Goal: Task Accomplishment & Management: Complete application form

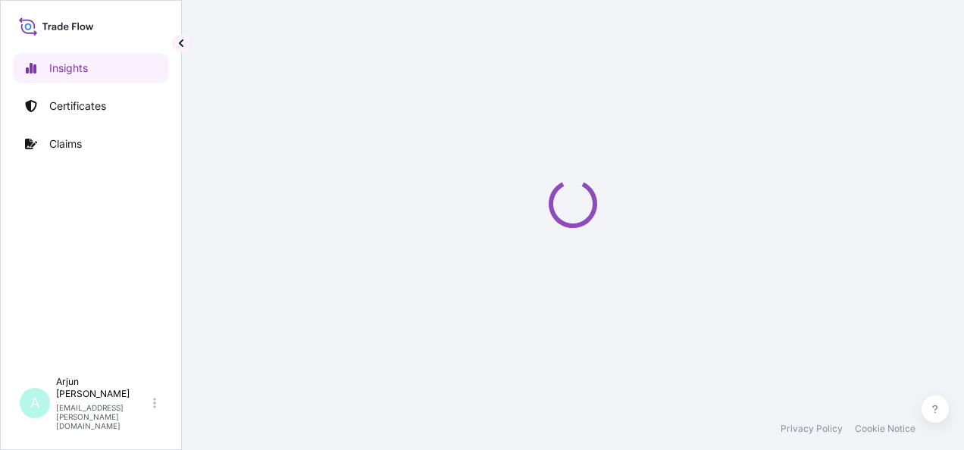
select select "2025"
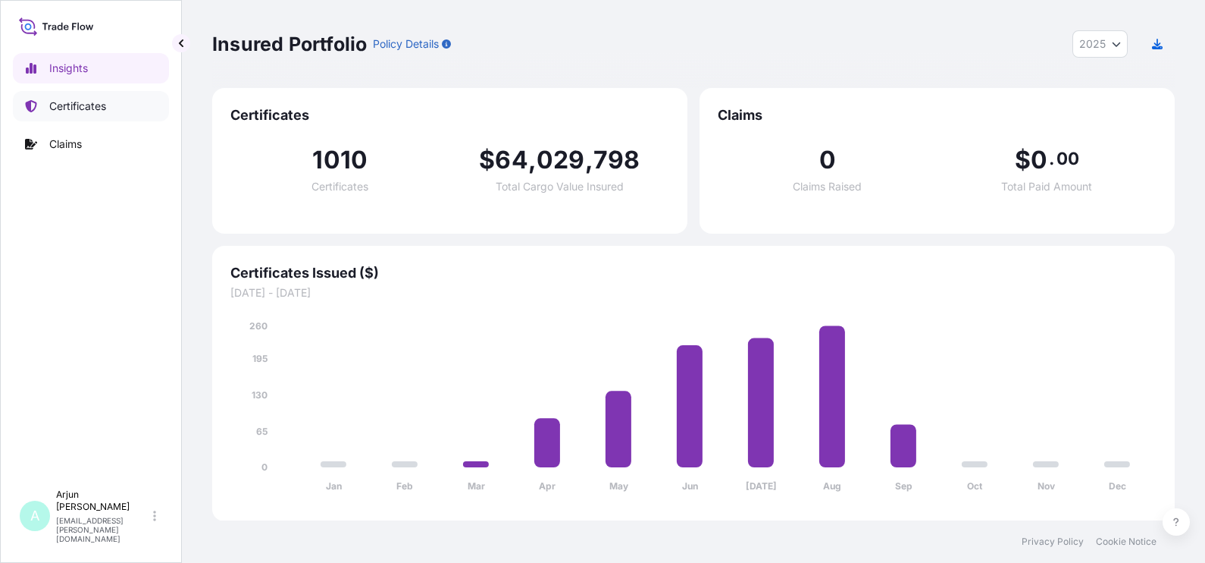
click at [114, 108] on link "Certificates" at bounding box center [91, 106] width 156 height 30
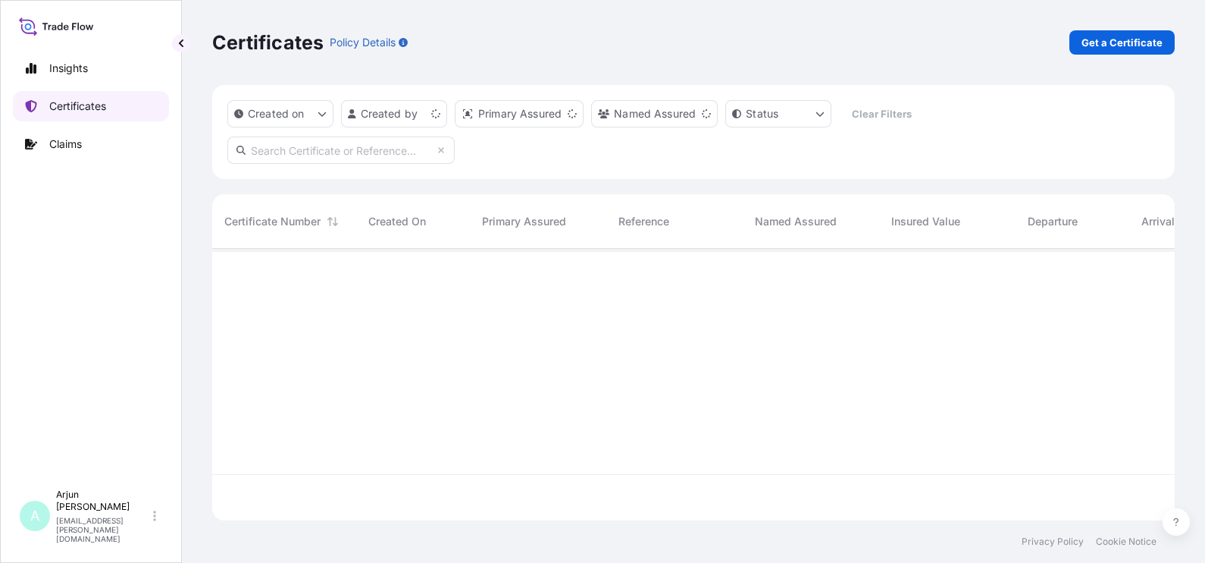
scroll to position [265, 948]
click at [964, 38] on p "Get a Certificate" at bounding box center [1122, 42] width 81 height 15
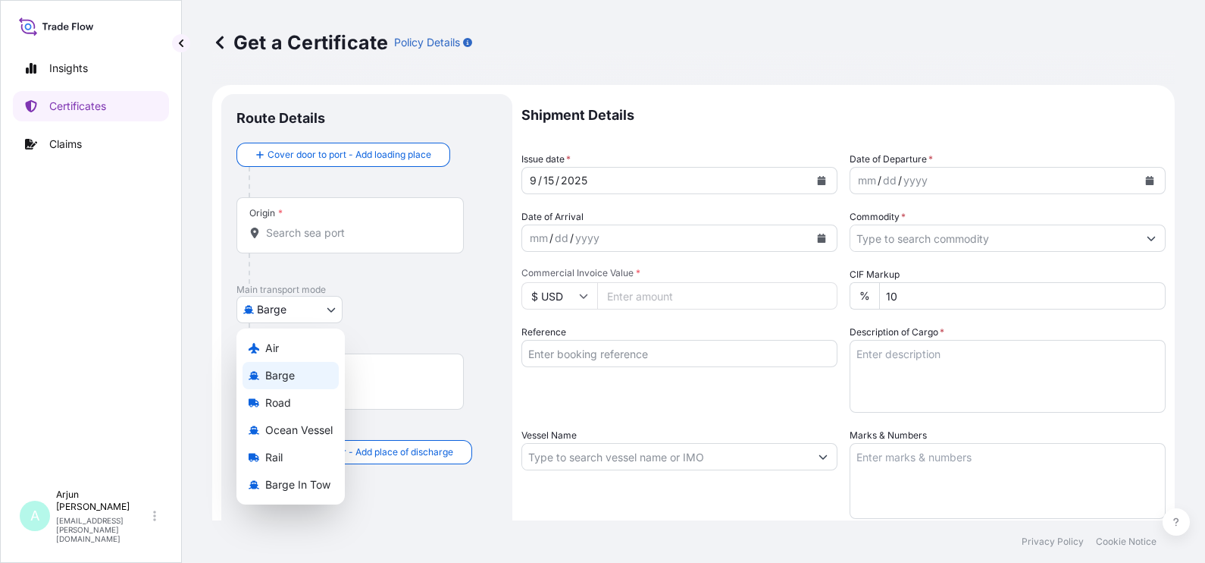
click at [277, 312] on body "Insights Certificates Claims A Arjun [PERSON_NAME] [EMAIL_ADDRESS][PERSON_NAME]…" at bounding box center [602, 281] width 1205 height 563
click at [303, 433] on span "Ocean Vessel" at bounding box center [298, 429] width 67 height 15
select select "Ocean Vessel"
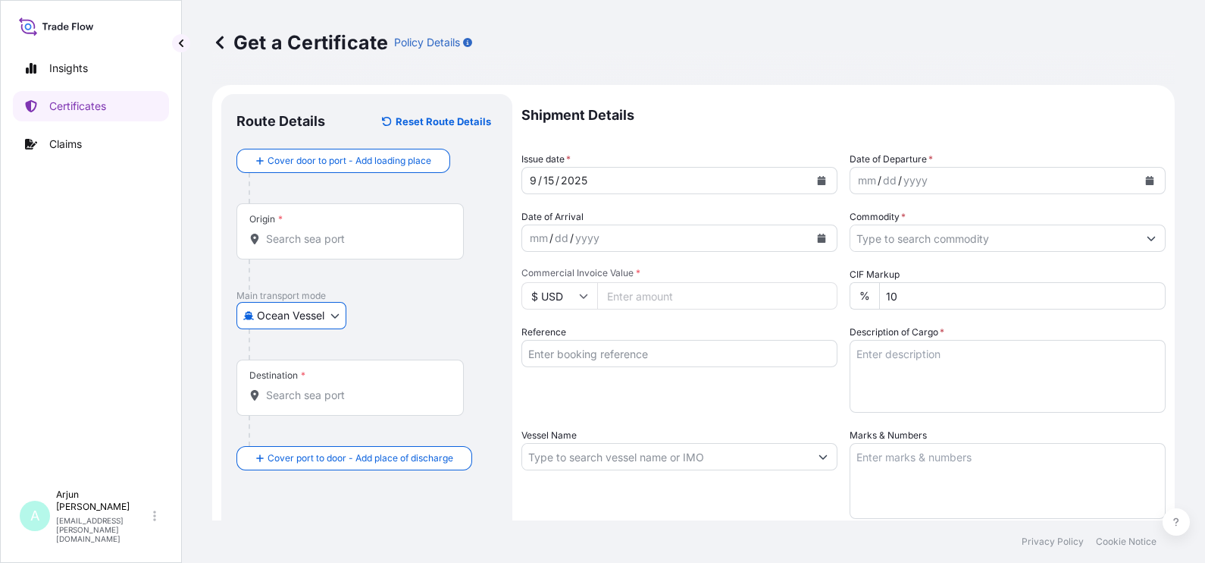
click at [284, 227] on div "Origin *" at bounding box center [350, 231] width 227 height 56
click at [284, 231] on input "Origin *" at bounding box center [355, 238] width 179 height 15
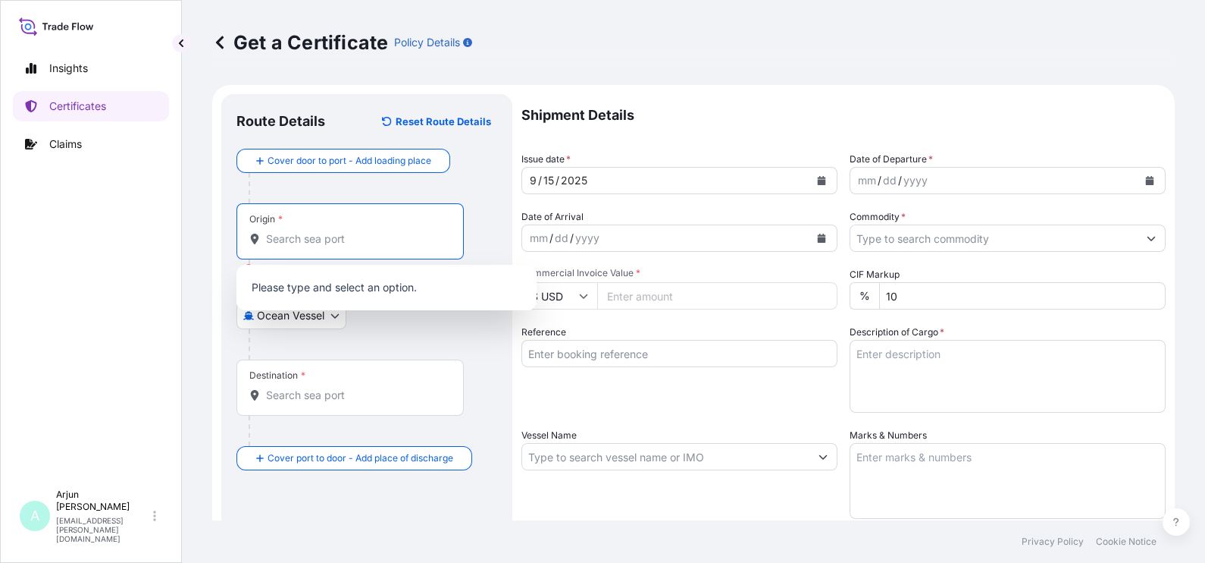
paste input "[GEOGRAPHIC_DATA]"
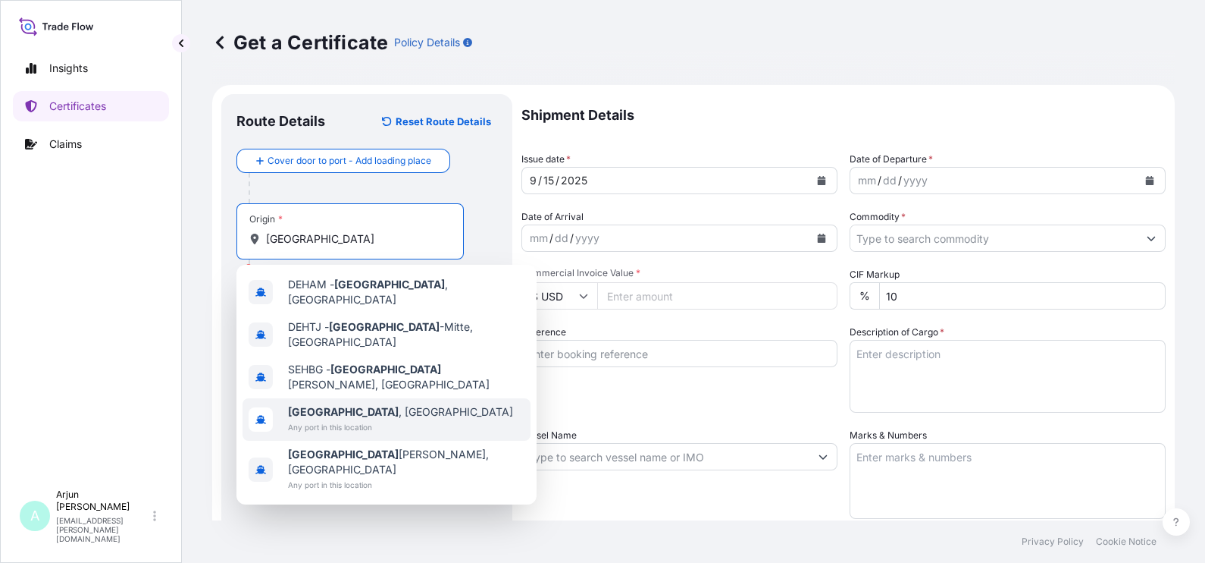
click at [330, 405] on b "[GEOGRAPHIC_DATA]" at bounding box center [343, 411] width 111 height 13
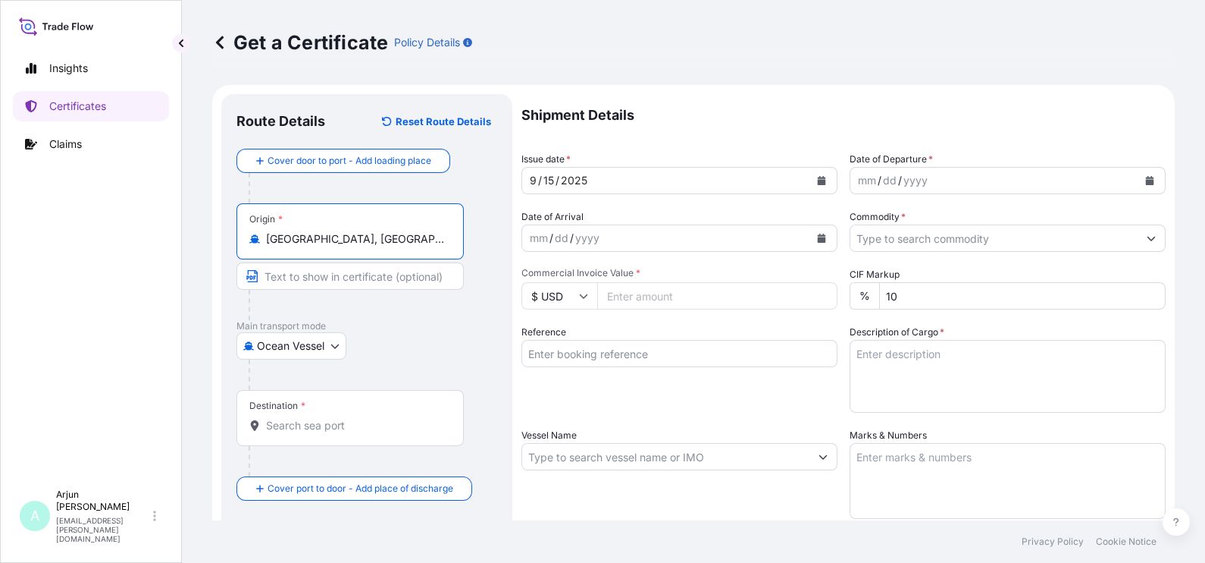
type input "[GEOGRAPHIC_DATA], [GEOGRAPHIC_DATA]"
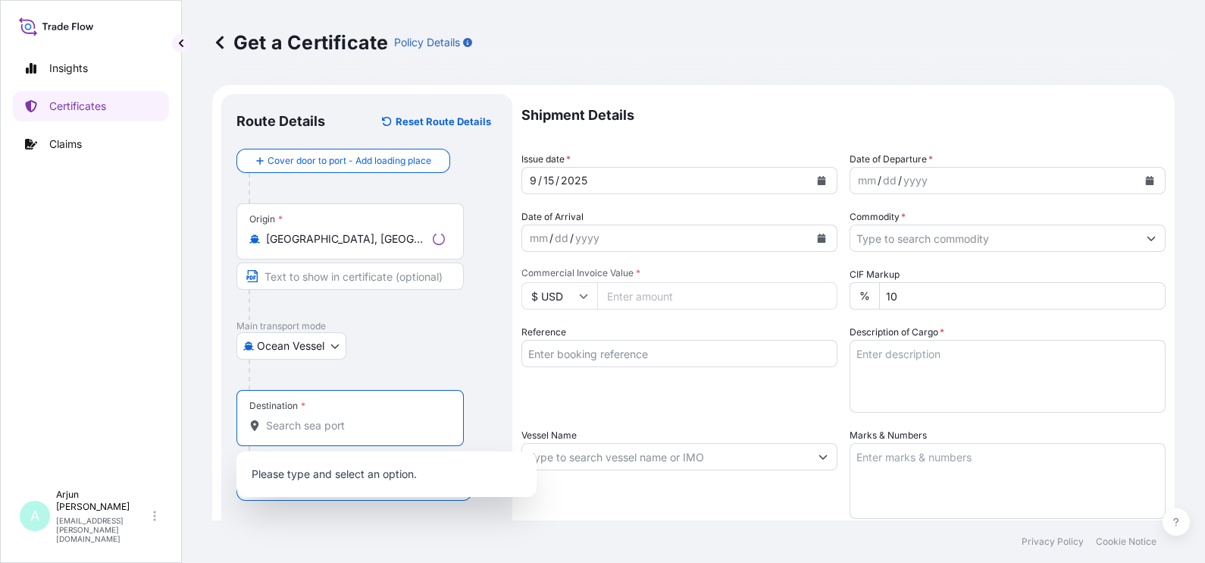
click at [299, 427] on input "Destination *" at bounding box center [355, 425] width 179 height 15
paste input "Jeddah"
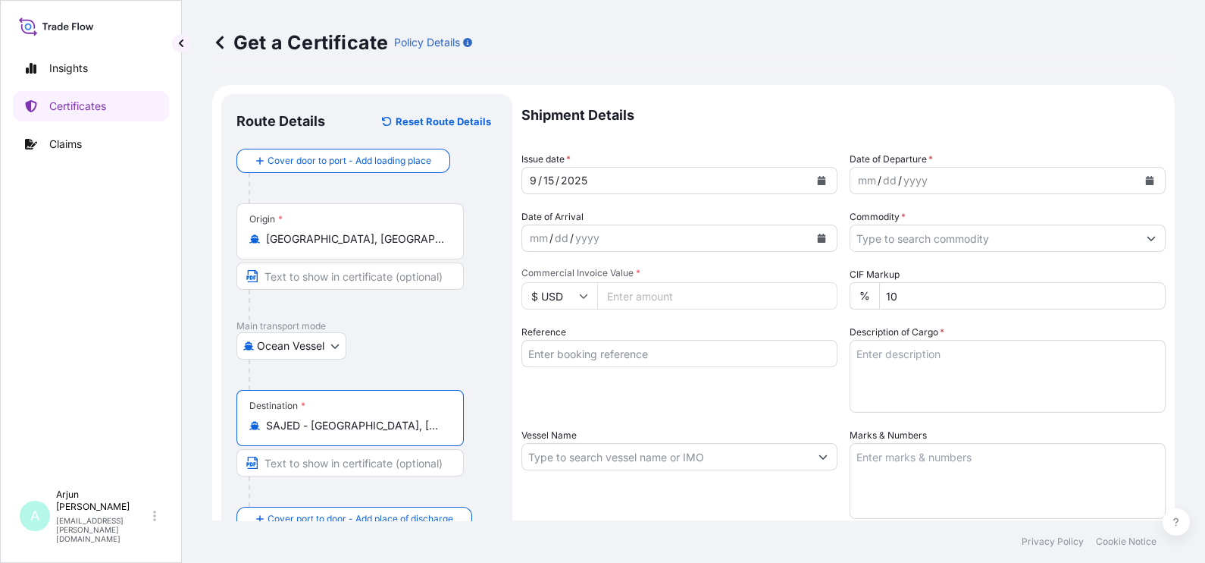
type input "SAJED - [GEOGRAPHIC_DATA], [GEOGRAPHIC_DATA]"
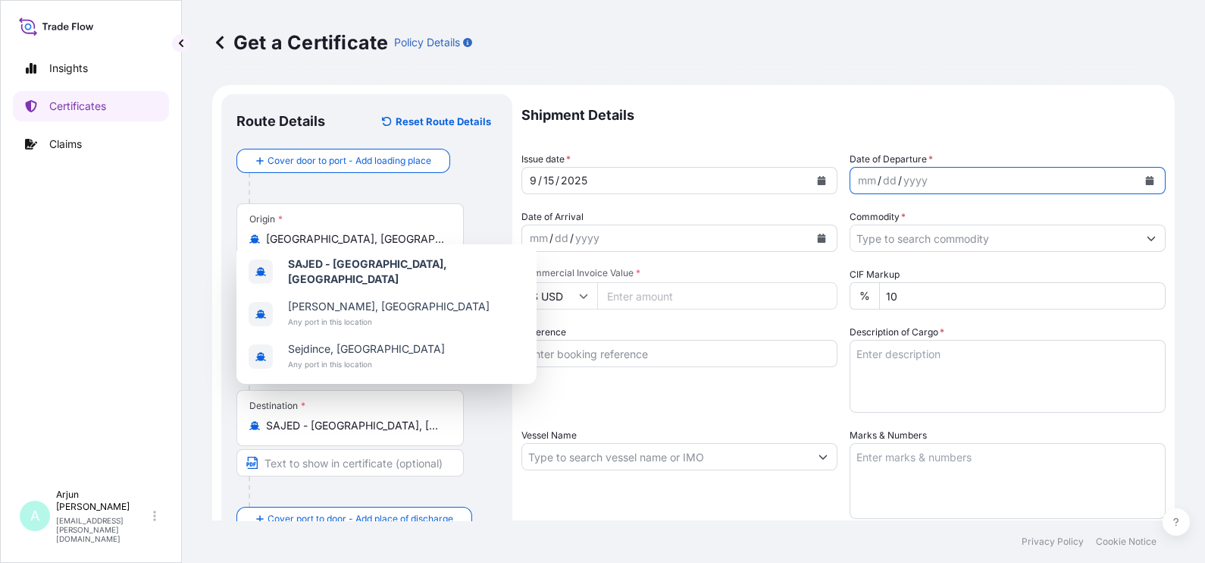
click at [964, 178] on icon "Calendar" at bounding box center [1150, 180] width 9 height 9
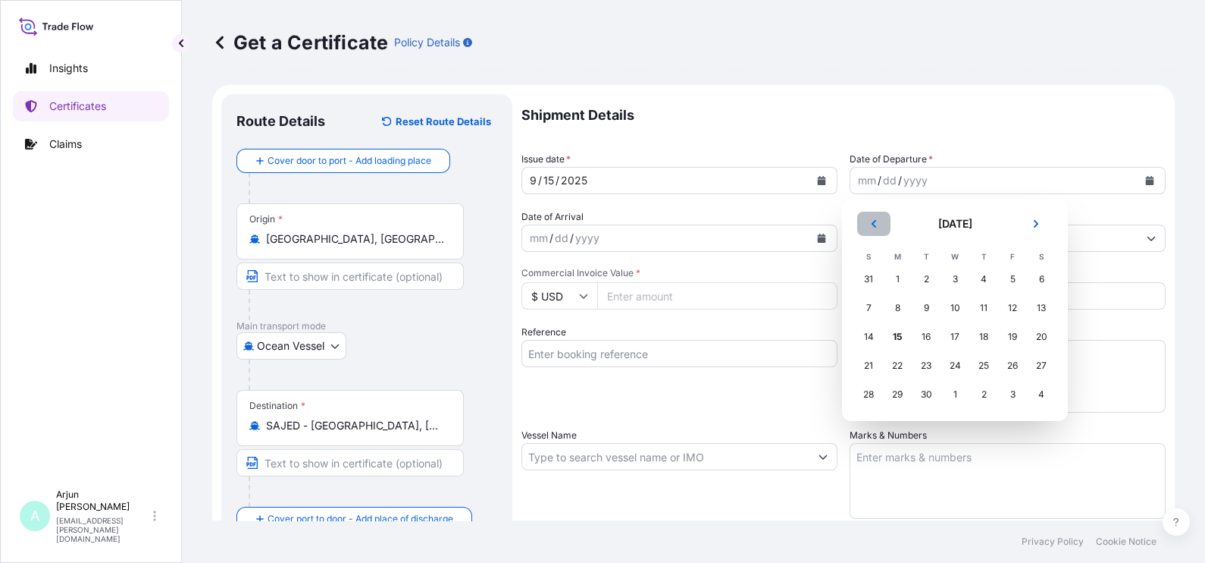
click at [879, 214] on button "Previous" at bounding box center [873, 224] width 33 height 24
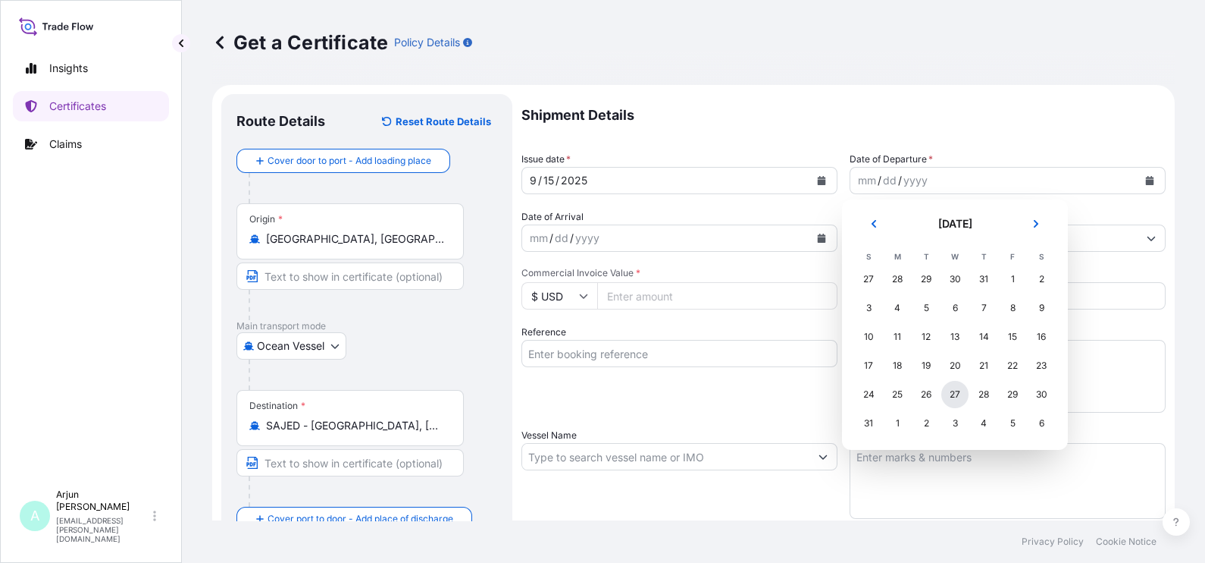
click at [958, 388] on div "27" at bounding box center [955, 394] width 27 height 27
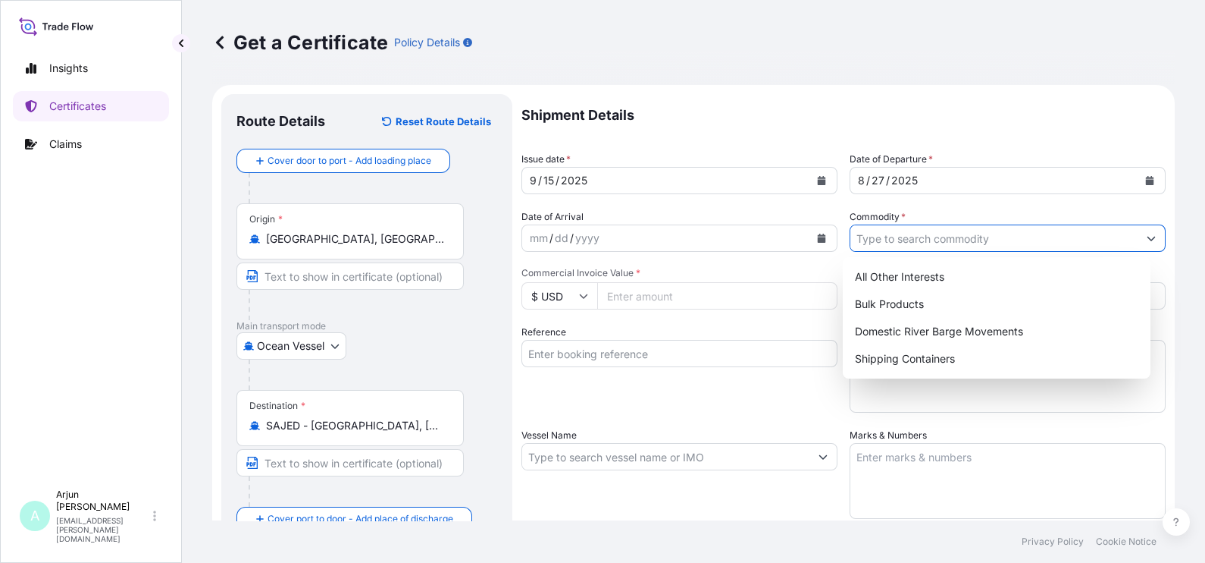
click at [892, 231] on input "Commodity *" at bounding box center [994, 237] width 287 height 27
click at [890, 269] on div "All Other Interests" at bounding box center [997, 276] width 296 height 27
type input "All Other Interests"
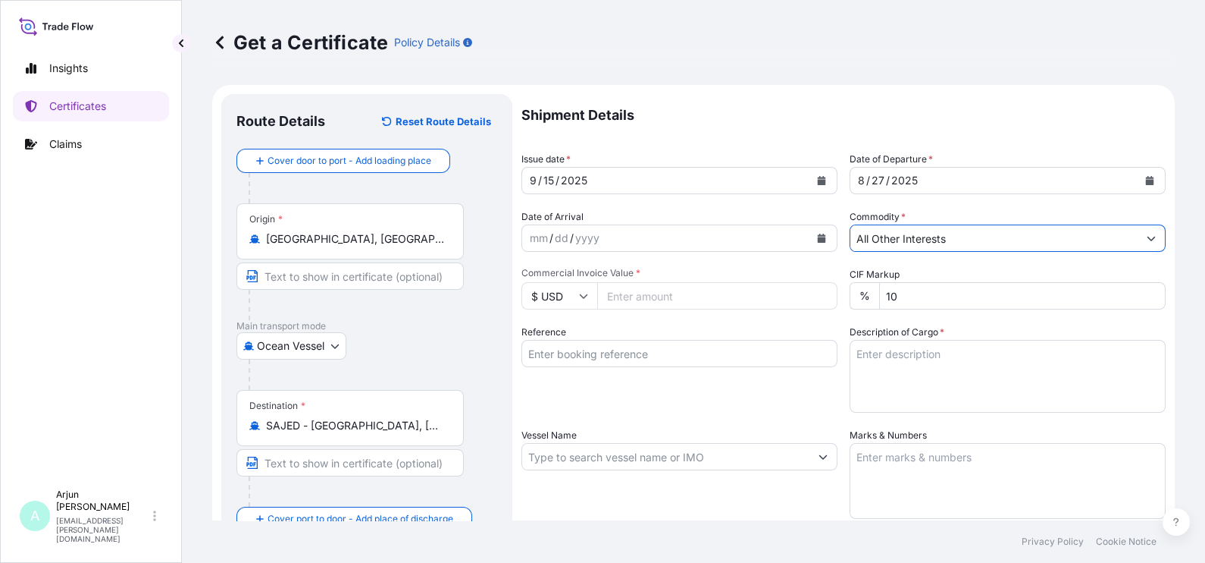
click at [585, 294] on icon at bounding box center [583, 295] width 9 height 9
click at [557, 352] on div "€ EUR" at bounding box center [560, 337] width 64 height 29
type input "€ EUR"
click at [686, 303] on input "Commercial Invoice Value *" at bounding box center [717, 295] width 240 height 27
paste input "70822.64"
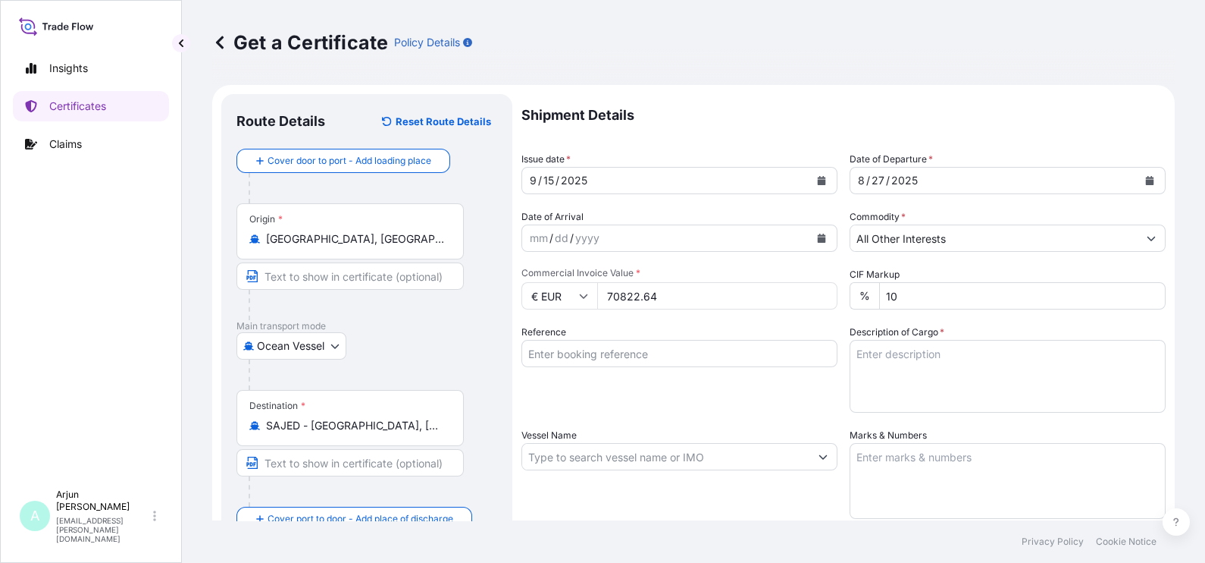
type input "70822.64"
click at [640, 387] on div "Reference" at bounding box center [680, 368] width 316 height 88
click at [623, 356] on input "Reference" at bounding box center [680, 353] width 316 height 27
paste input "86657517 + 4503913337"
type input "86657517 + 4503913337"
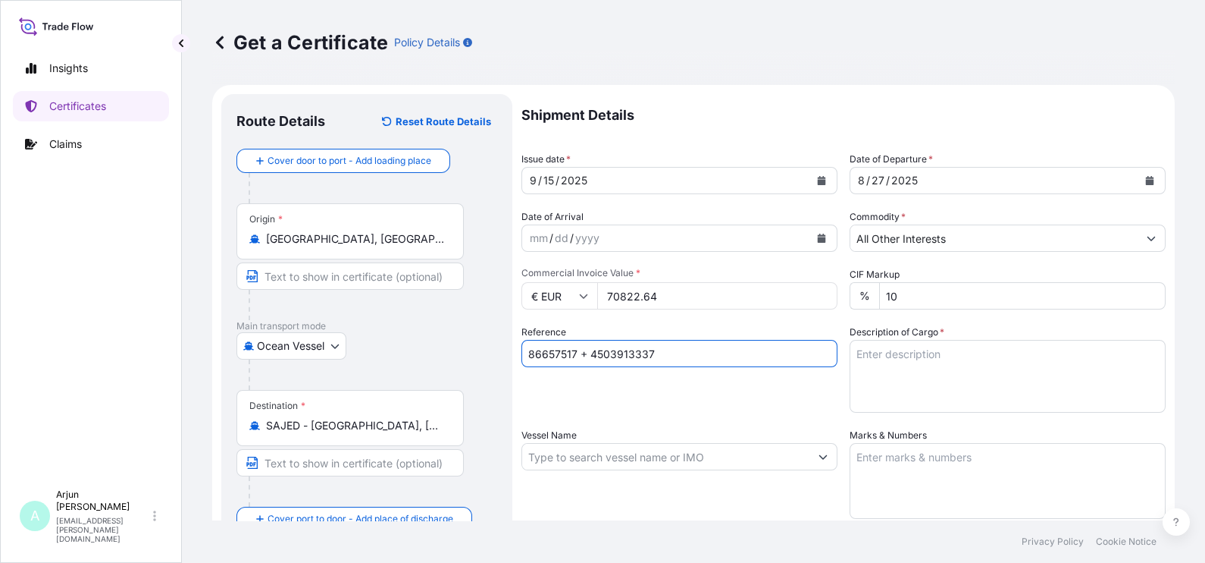
click at [873, 365] on textarea "Description of Cargo *" at bounding box center [1008, 376] width 316 height 73
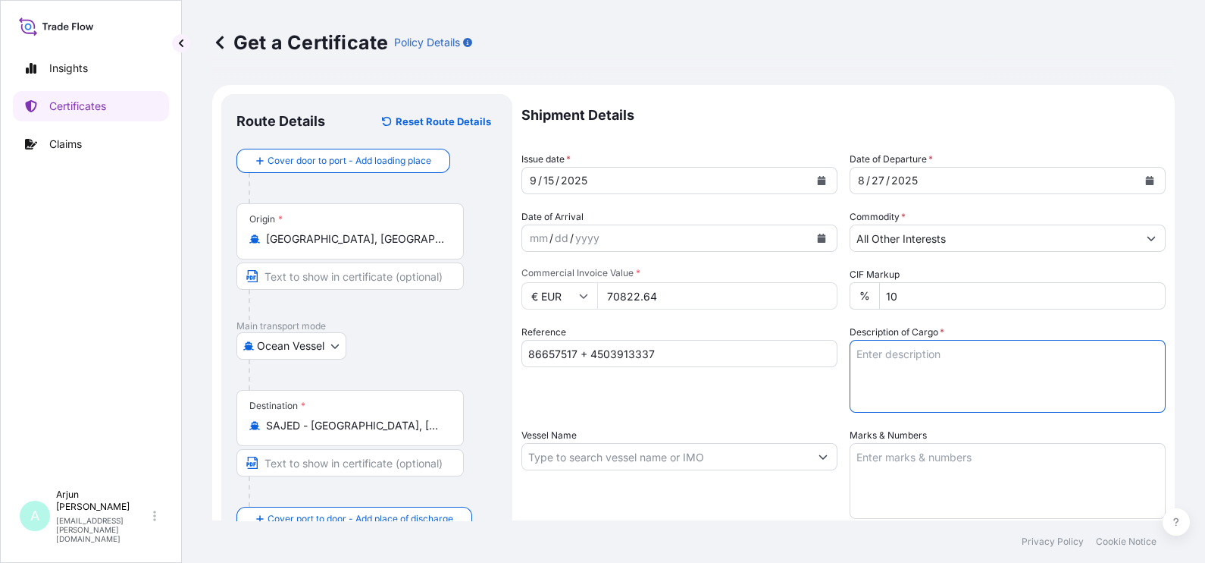
paste textarea "LUBRIZOL® 5372A, STD BLACK & YELLOW Materia"
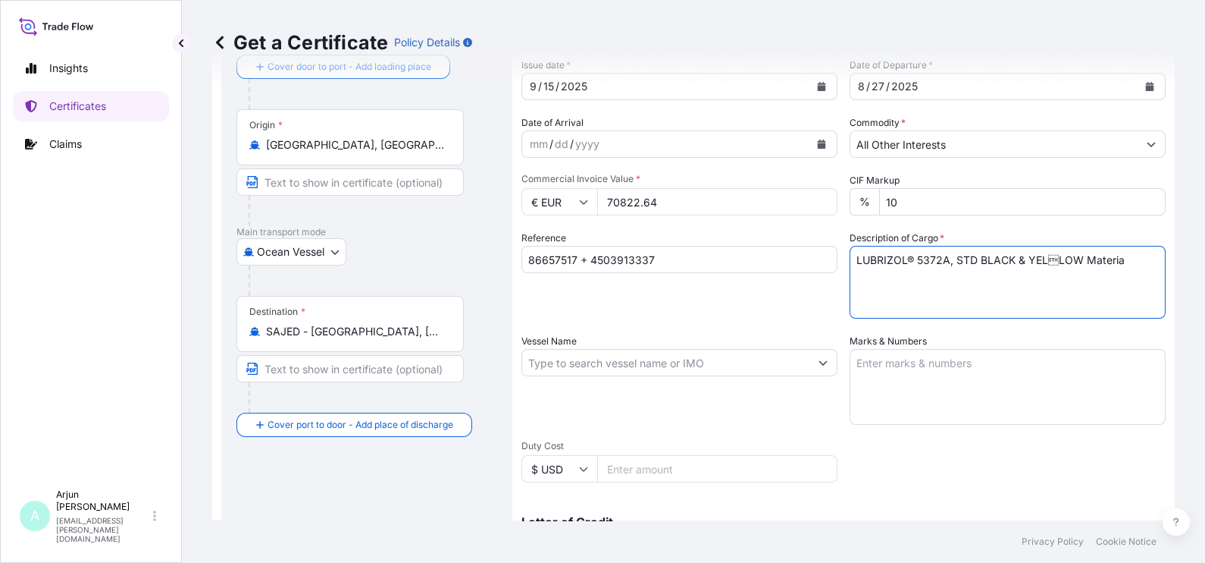
type textarea "LUBRIZOL® 5372A, STD BLACK & YELLOW Materia"
click at [697, 358] on input "Vessel Name" at bounding box center [665, 362] width 287 height 27
paste input "MAERSK STADELHORN"
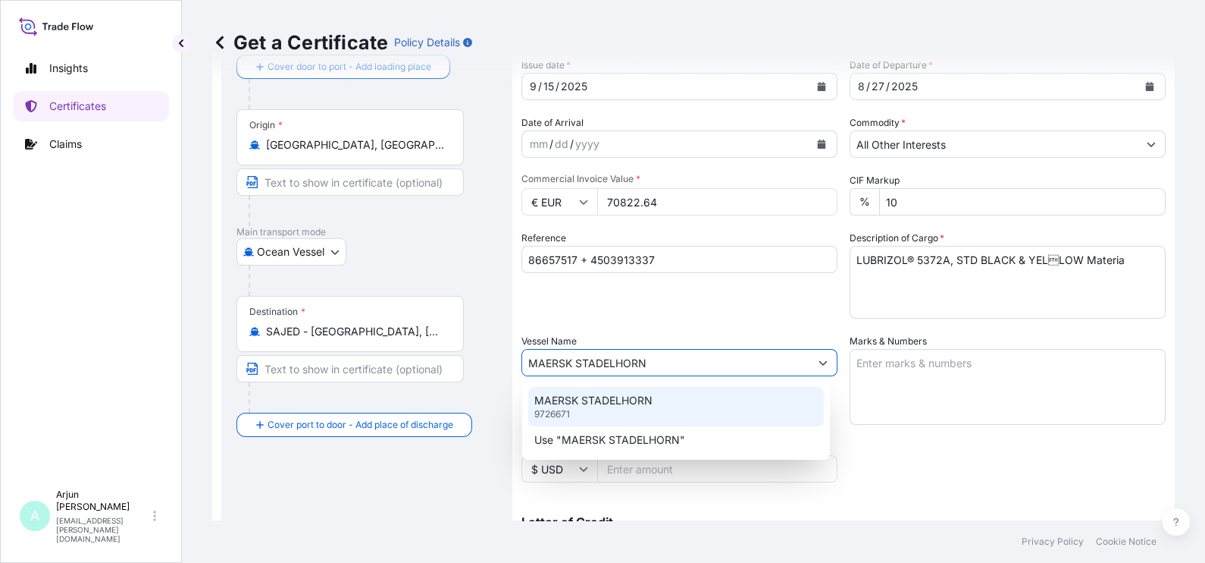
click at [585, 403] on p "MAERSK STADELHORN" at bounding box center [593, 400] width 118 height 15
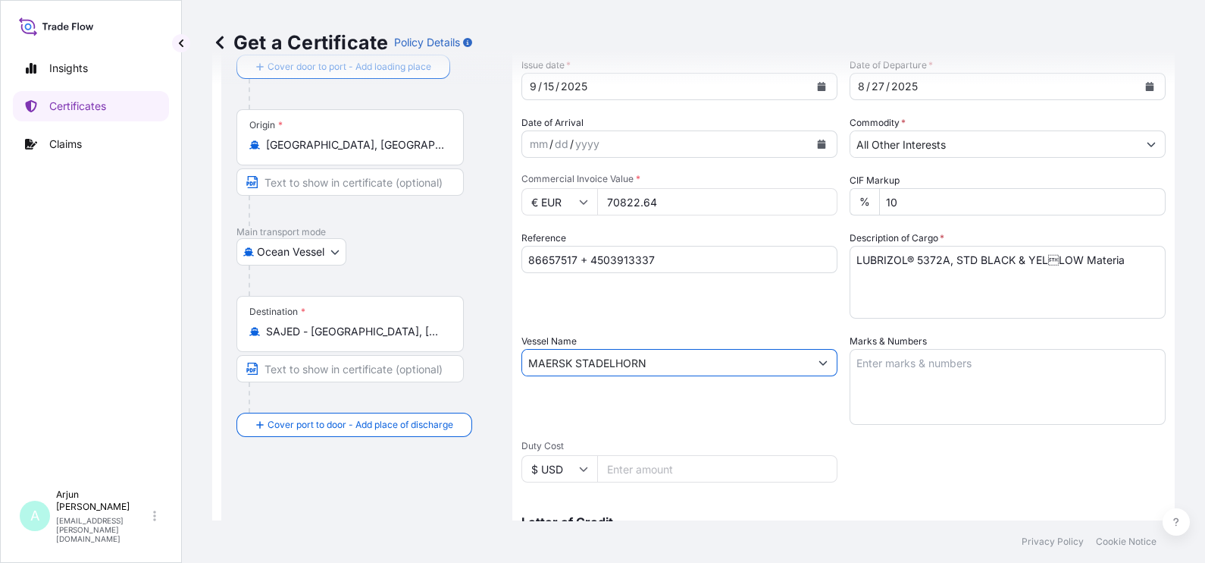
type input "MAERSK STADELHORN"
click at [944, 395] on textarea "Marks & Numbers" at bounding box center [1008, 387] width 316 height 76
paste textarea "72 Drums - 5372A\260 Product - LLUBRIZOL® 5372A, STD BLACK & YELLOW TEMU1321206…"
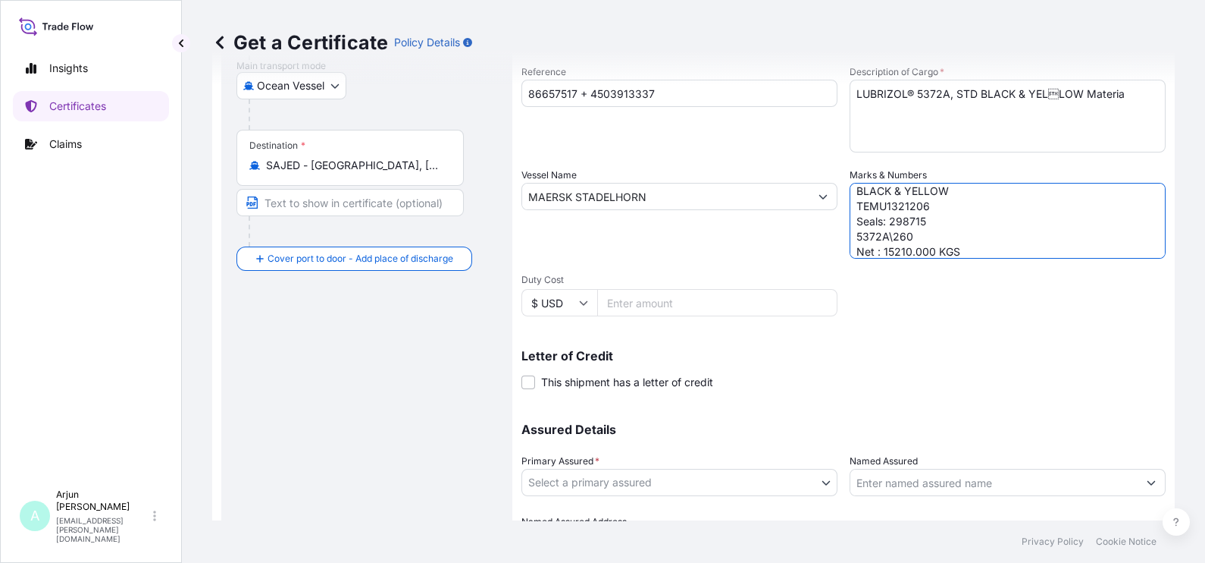
scroll to position [347, 0]
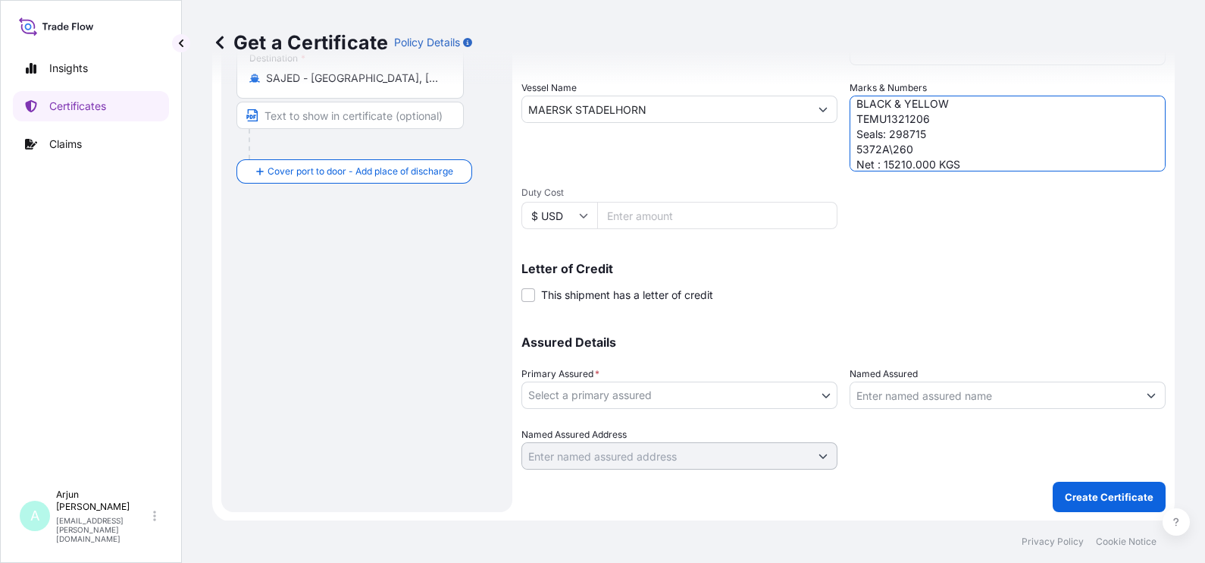
type textarea "72 Drums - 5372A\260 Product - LLUBRIZOL® 5372A, STD BLACK & YELLOW TEMU1321206…"
click at [660, 375] on div "Primary Assured * Select a primary assured" at bounding box center [680, 387] width 316 height 42
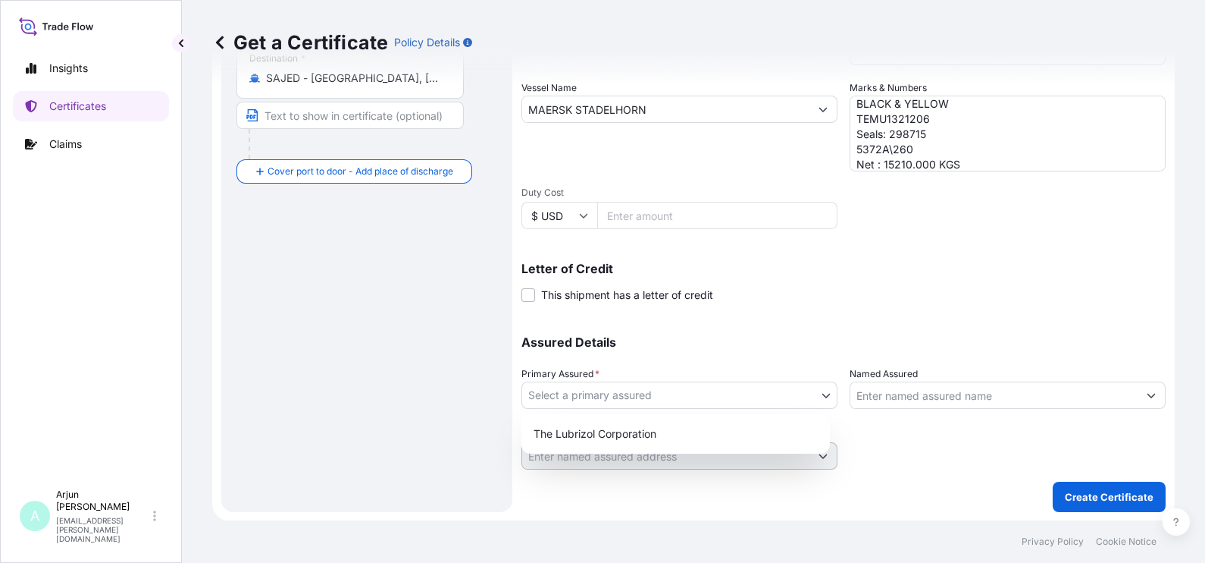
click at [652, 390] on body "Insights Certificates Claims A Arjun [PERSON_NAME] [EMAIL_ADDRESS][PERSON_NAME]…" at bounding box center [602, 281] width 1205 height 563
click at [629, 437] on div "The Lubrizol Corporation" at bounding box center [676, 433] width 296 height 27
select select "31566"
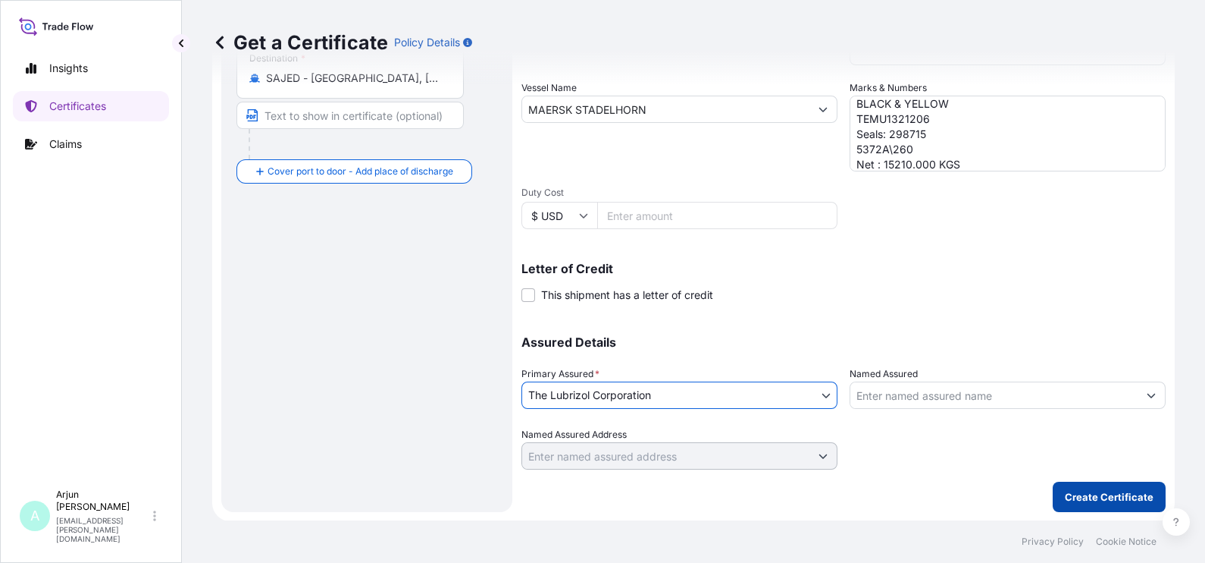
click at [964, 450] on p "Create Certificate" at bounding box center [1109, 496] width 89 height 15
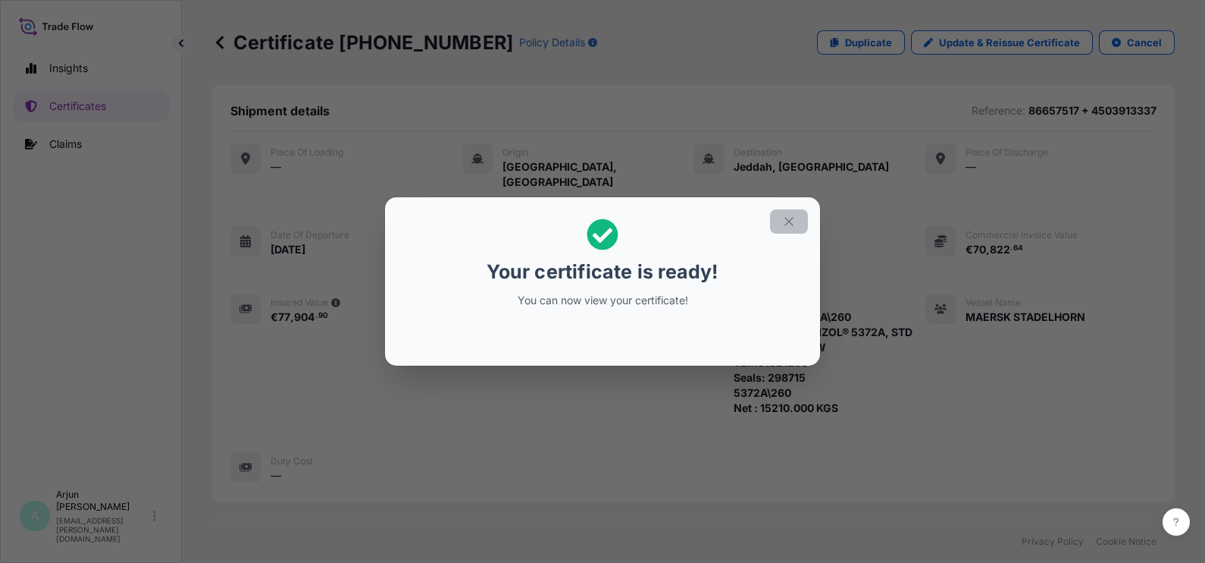
click at [792, 217] on icon "button" at bounding box center [789, 222] width 14 height 14
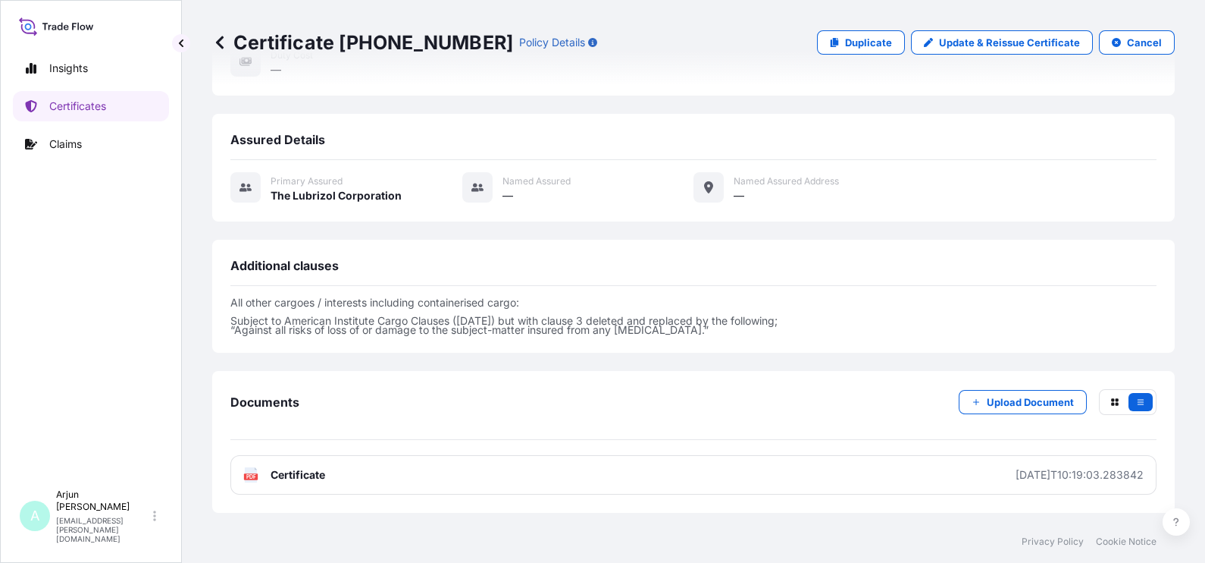
scroll to position [475, 0]
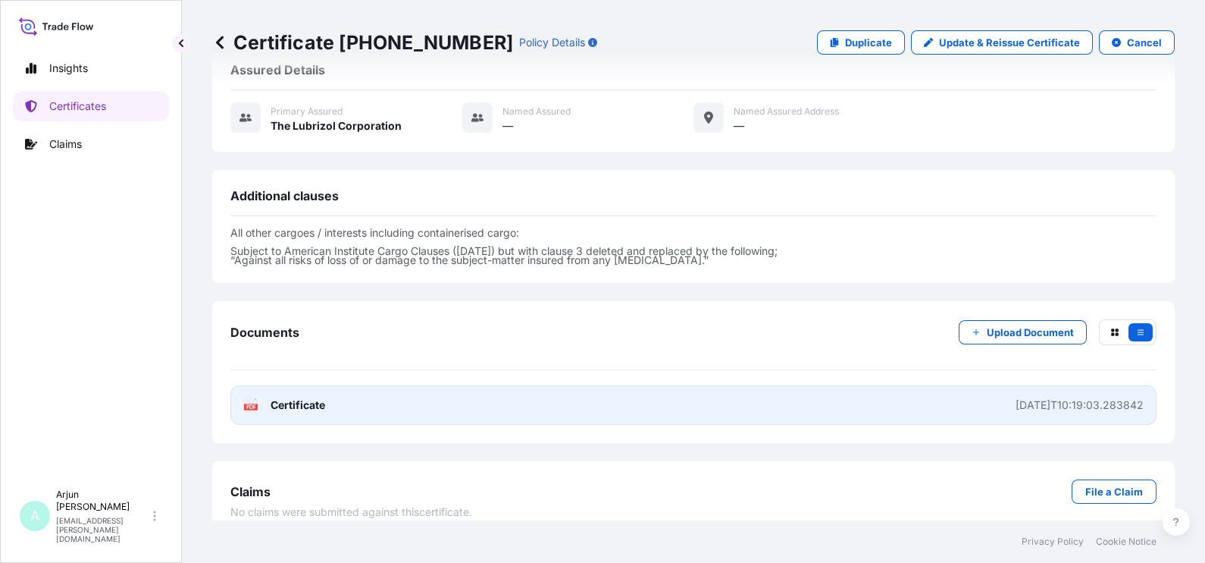
click at [964, 397] on div "[DATE]T10:19:03.283842" at bounding box center [1080, 404] width 128 height 15
